Goal: Find specific page/section: Find specific page/section

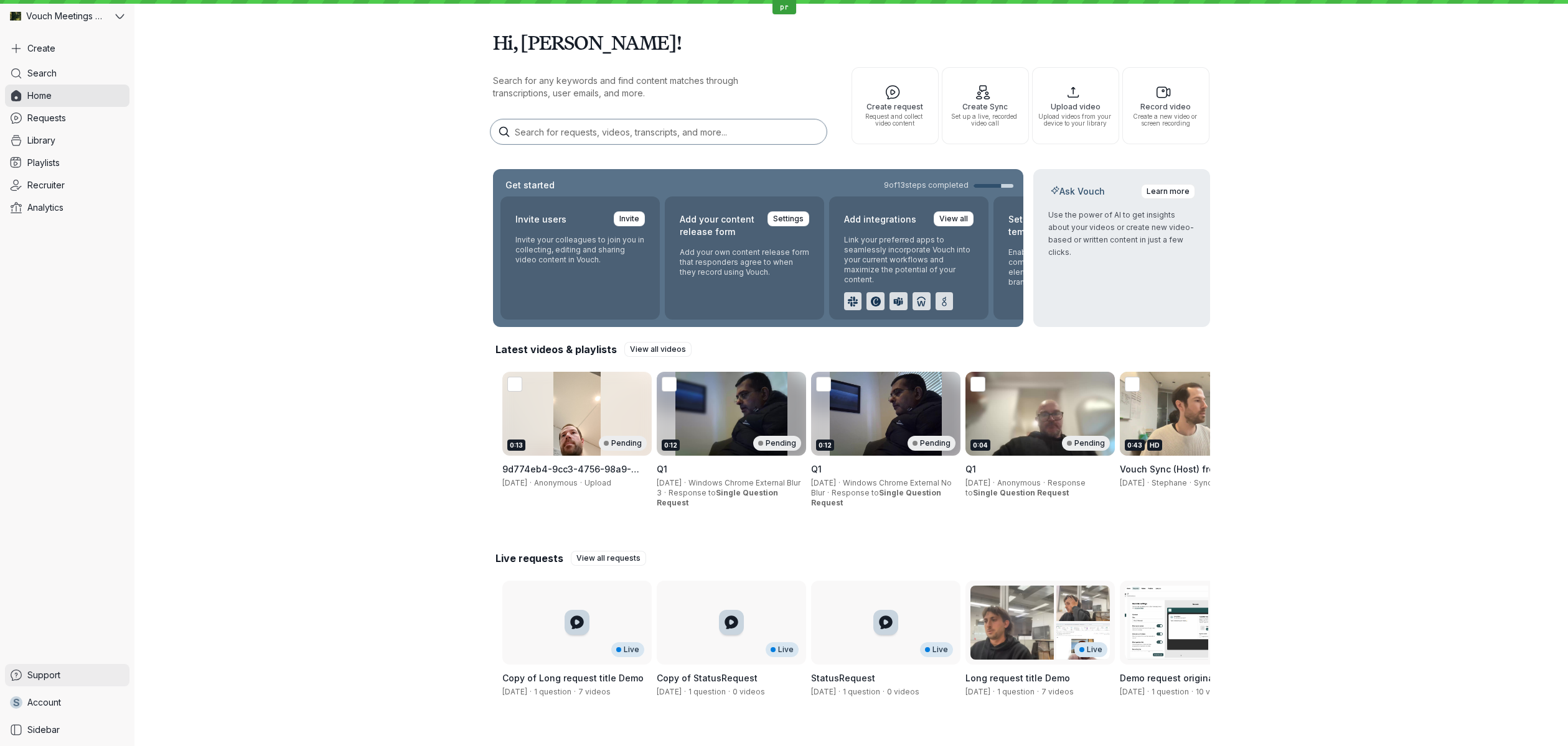
click at [57, 672] on span "Support" at bounding box center [43, 675] width 33 height 13
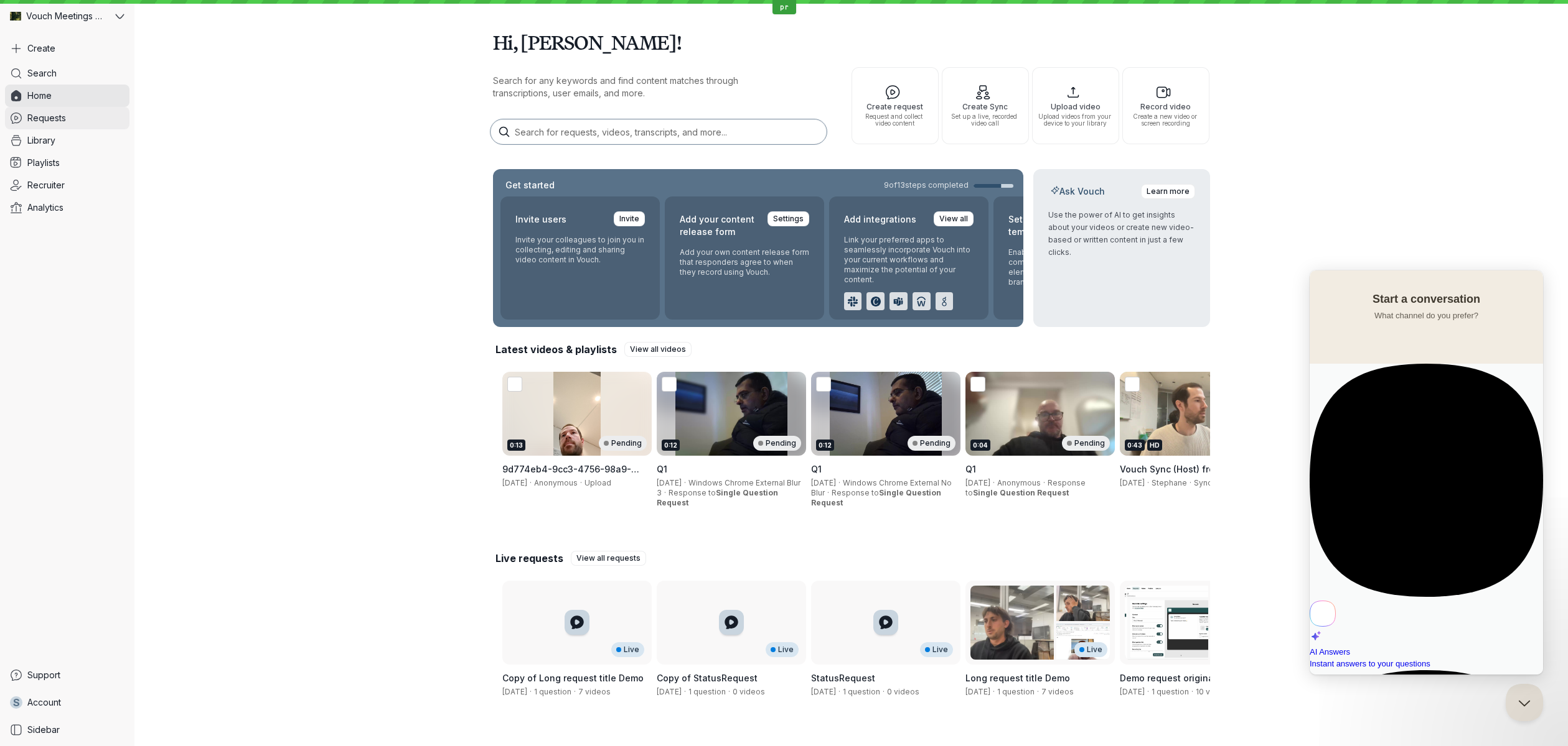
click at [63, 122] on span "Requests" at bounding box center [46, 118] width 39 height 13
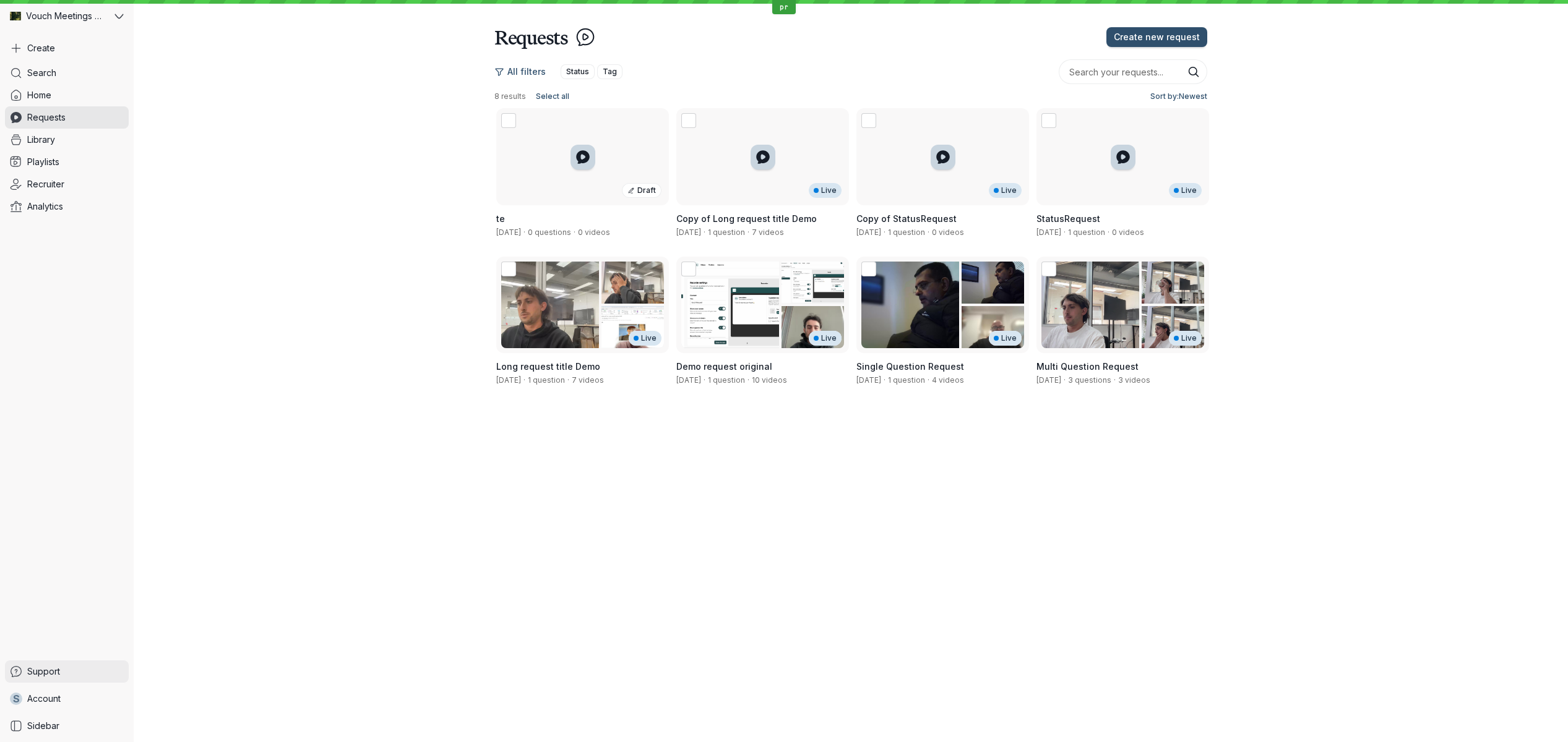
click at [50, 673] on span "Support" at bounding box center [43, 671] width 33 height 13
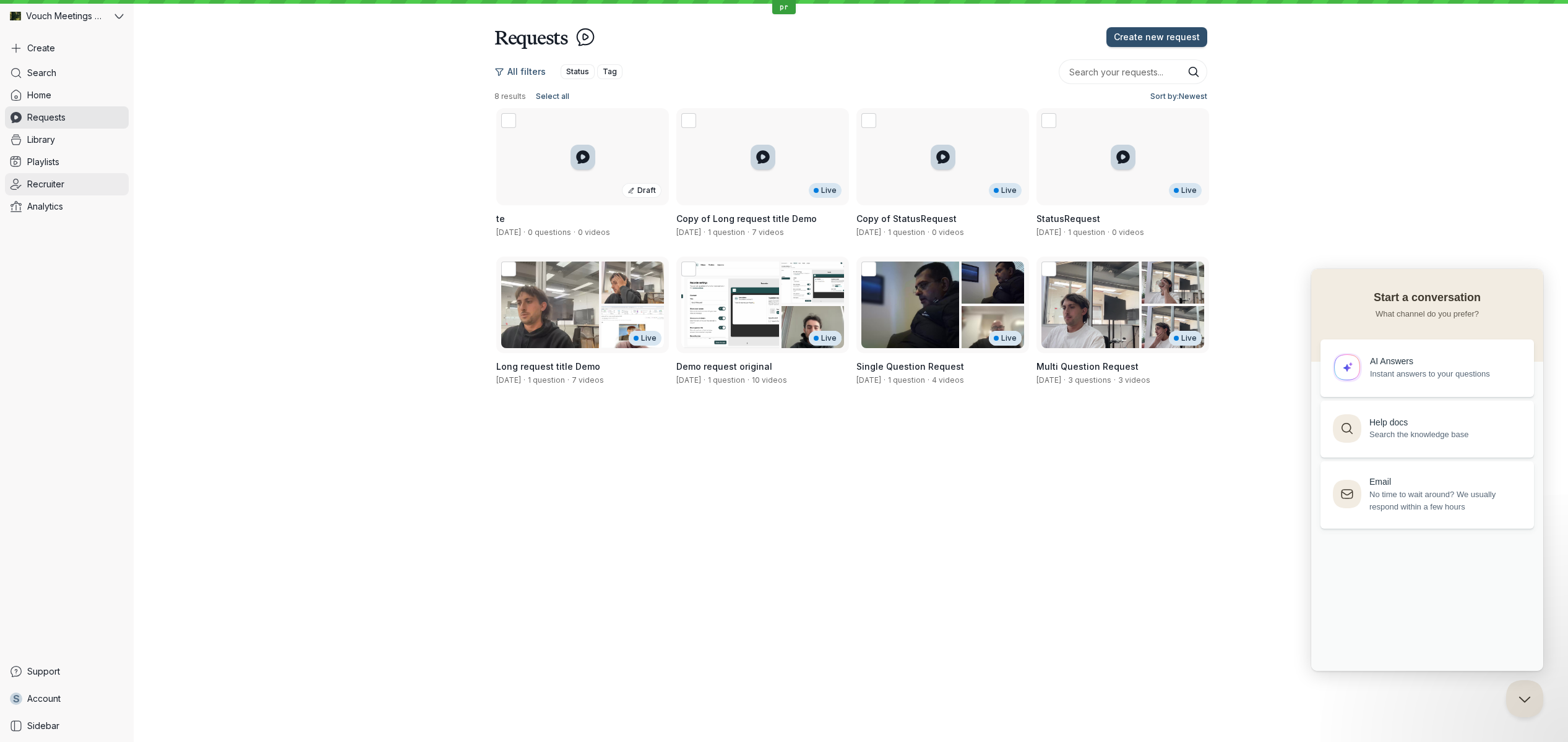
click at [71, 189] on link "Recruiter" at bounding box center [66, 184] width 124 height 23
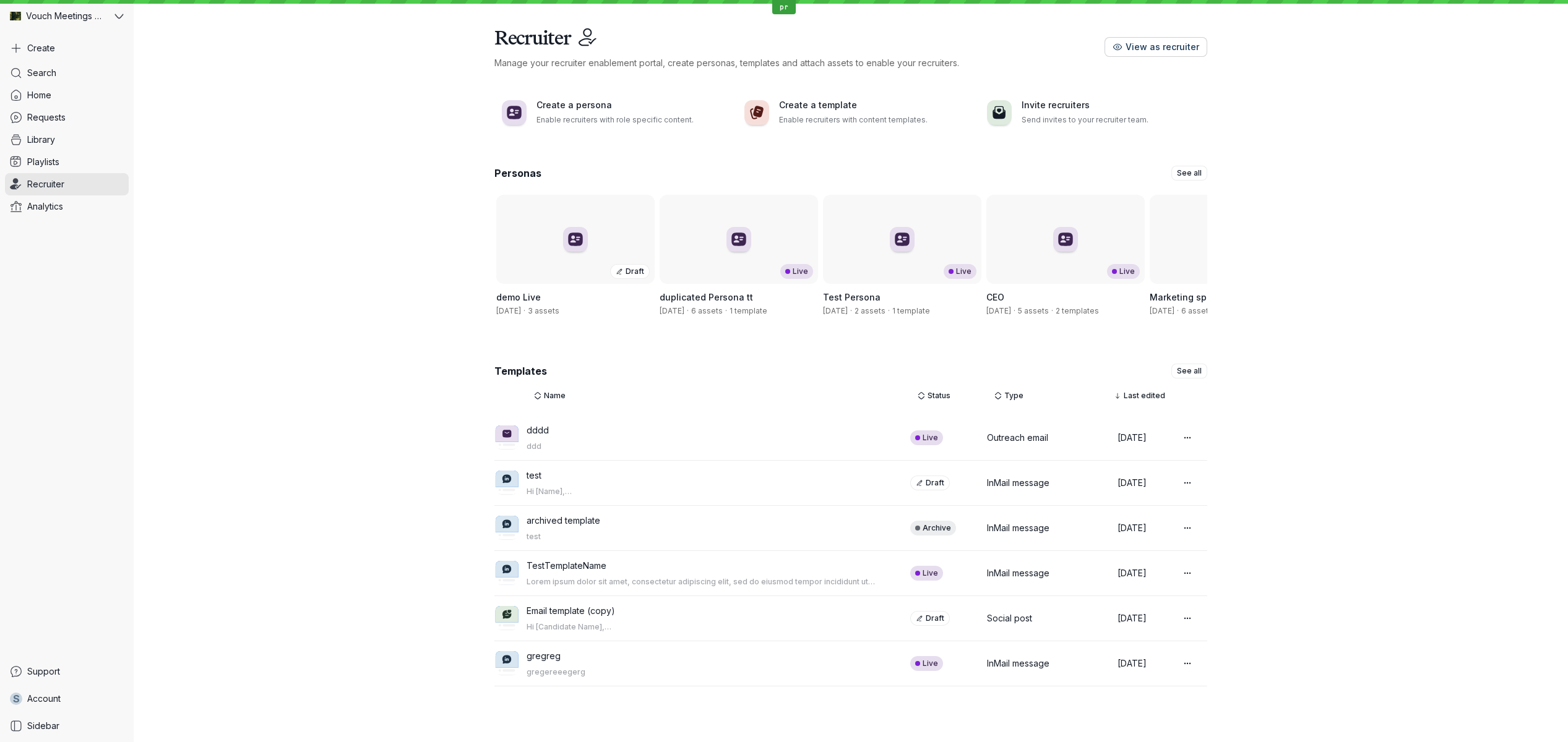
click at [1181, 50] on span "View as recruiter" at bounding box center [1162, 47] width 74 height 13
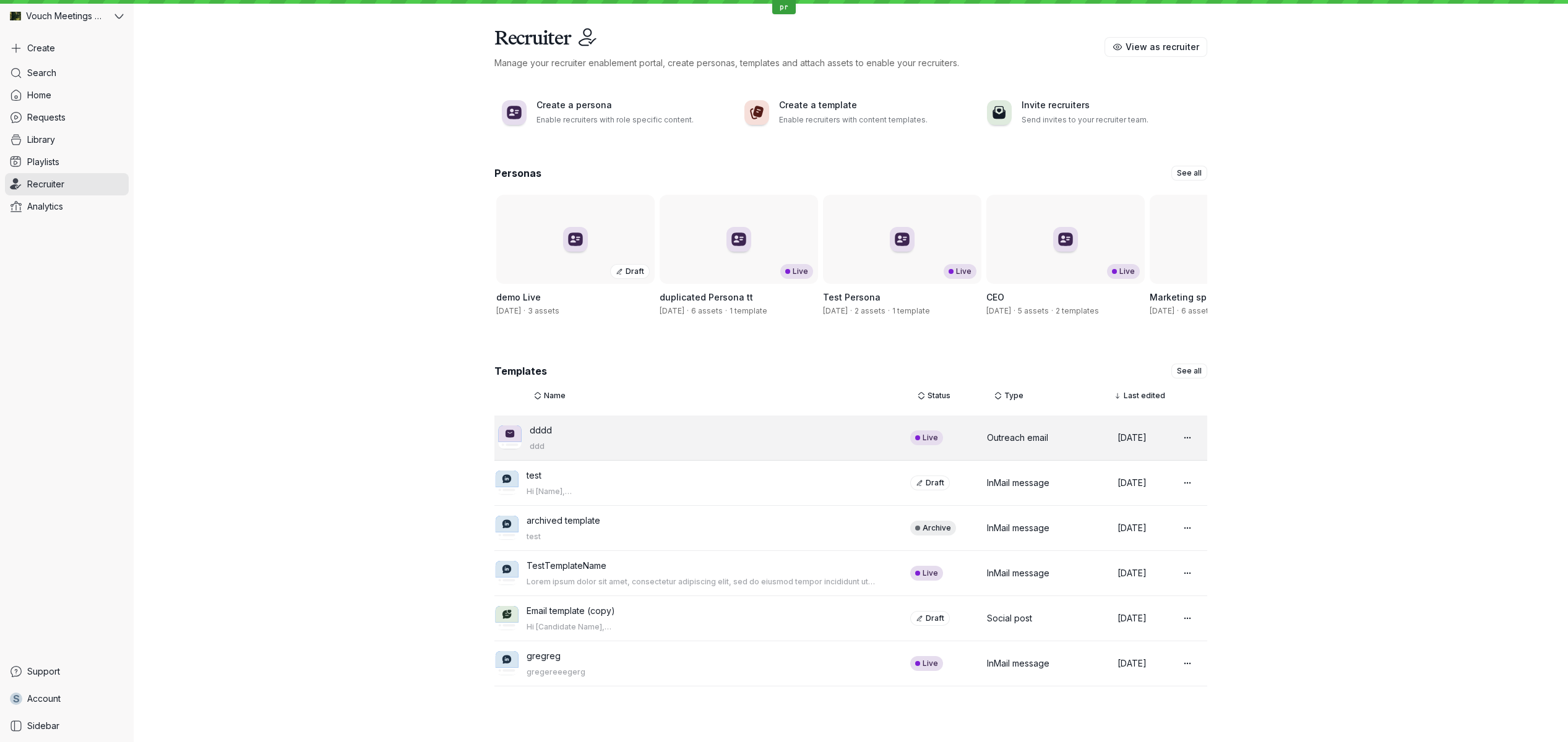
click at [700, 451] on p "ddd" at bounding box center [705, 447] width 351 height 10
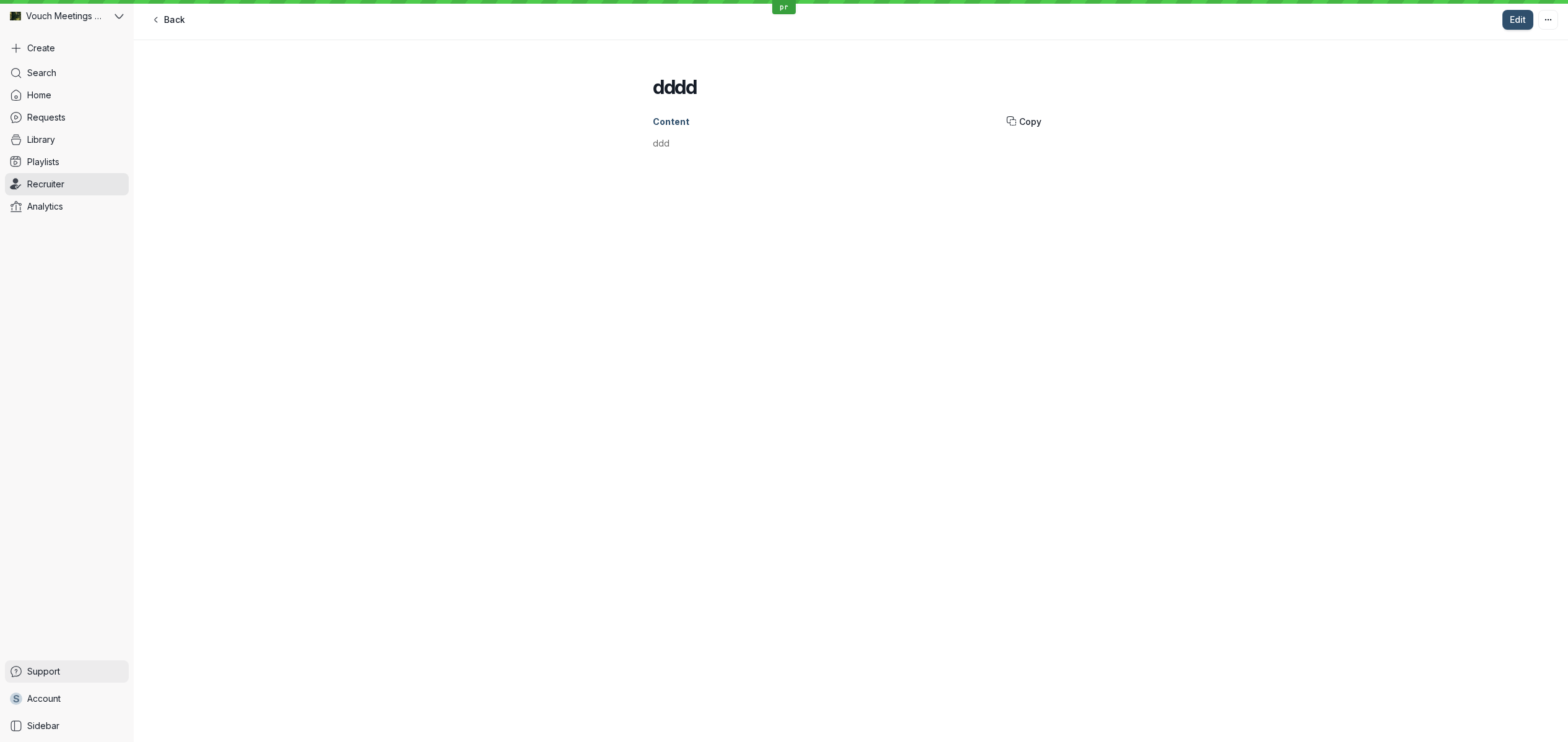
click at [57, 675] on span "Support" at bounding box center [43, 671] width 33 height 13
